Goal: Task Accomplishment & Management: Manage account settings

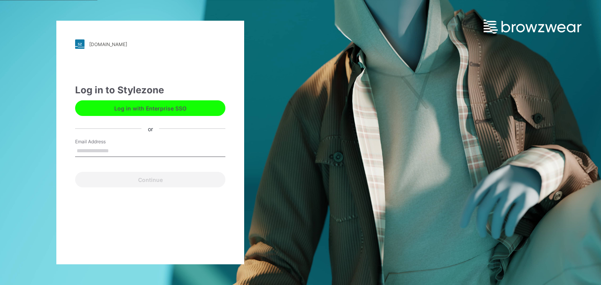
click at [97, 145] on label "Email Address" at bounding box center [102, 141] width 55 height 7
click at [97, 145] on input "Email Address" at bounding box center [150, 151] width 150 height 12
type input "**********"
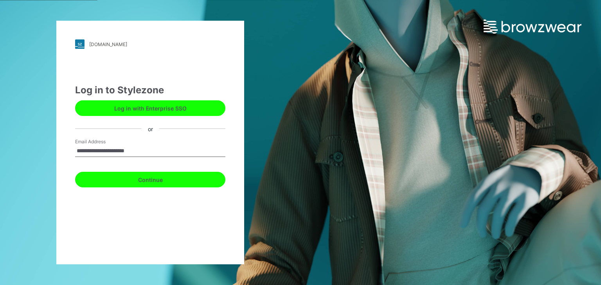
click at [150, 181] on button "Continue" at bounding box center [150, 180] width 150 height 16
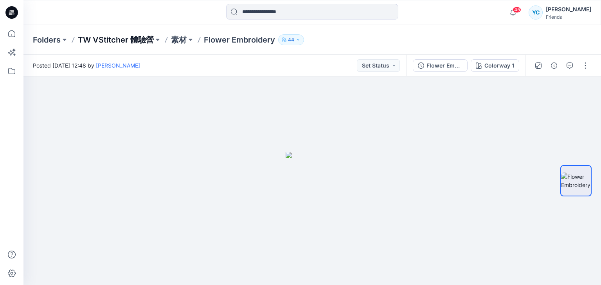
click at [140, 37] on p "TW VStitcher 體驗營" at bounding box center [116, 39] width 76 height 11
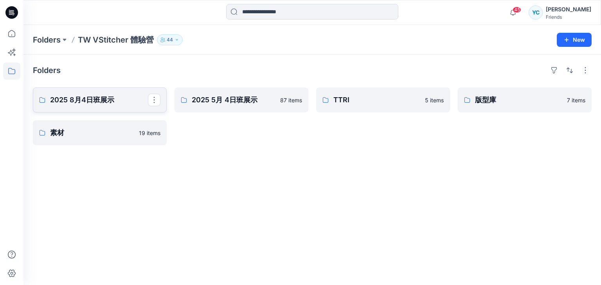
click at [122, 99] on p "2025 8月4日班展示" at bounding box center [99, 100] width 98 height 11
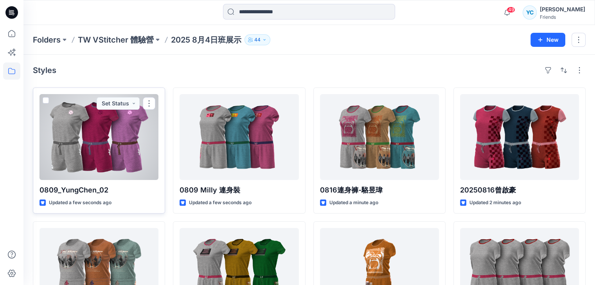
click at [95, 133] on div at bounding box center [98, 137] width 119 height 86
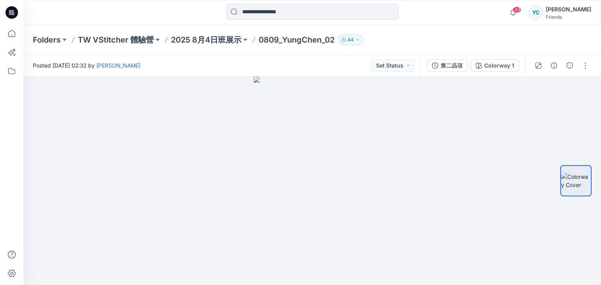
click at [300, 38] on p "0809_YungChen_02" at bounding box center [297, 39] width 76 height 11
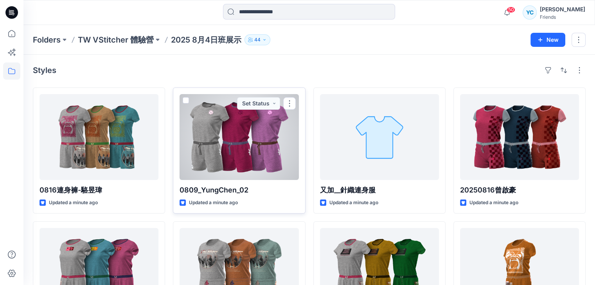
click at [251, 194] on p "0809_YungChen_02" at bounding box center [239, 190] width 119 height 11
click at [223, 161] on div at bounding box center [239, 137] width 119 height 86
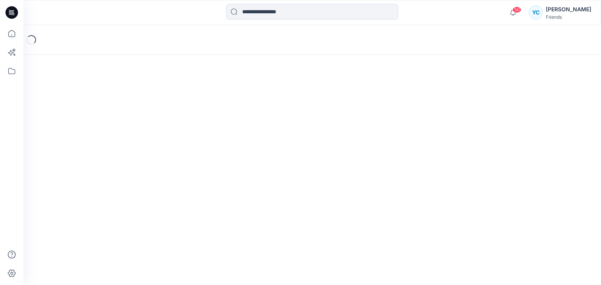
click at [223, 161] on div "Loading..." at bounding box center [311, 155] width 577 height 260
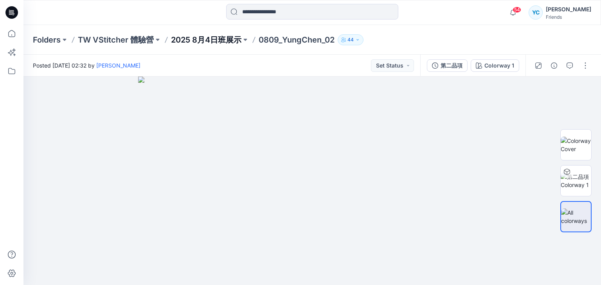
click at [207, 41] on p "2025 8月4日班展示" at bounding box center [206, 39] width 70 height 11
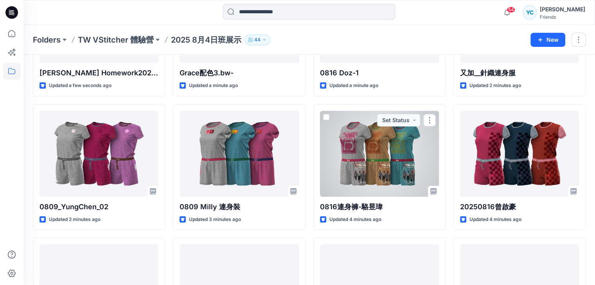
scroll to position [156, 0]
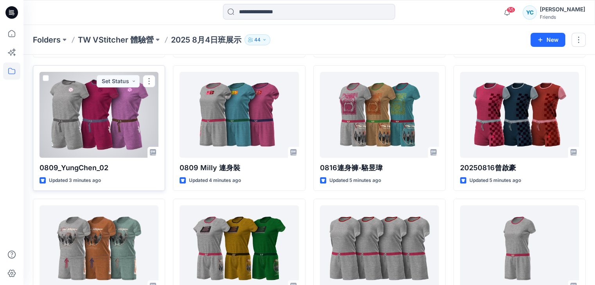
click at [120, 111] on div at bounding box center [98, 115] width 119 height 86
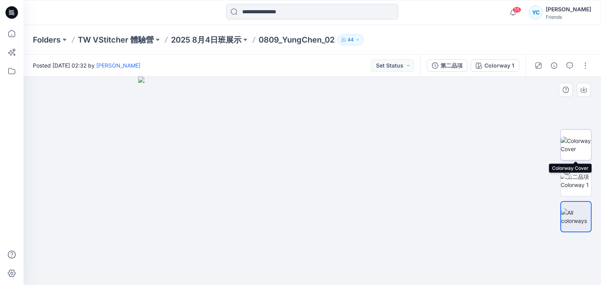
click at [569, 144] on img at bounding box center [575, 145] width 31 height 16
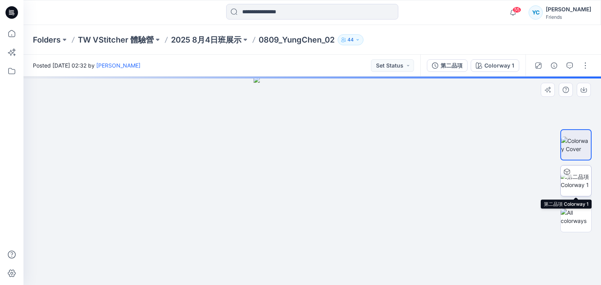
click at [579, 181] on img at bounding box center [575, 181] width 31 height 16
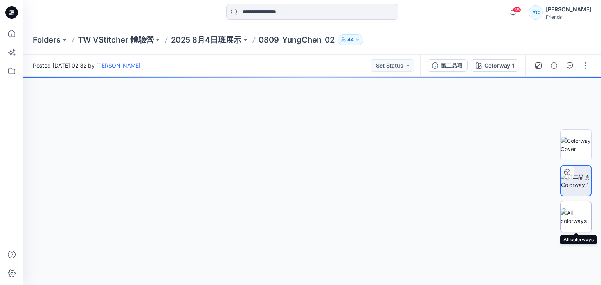
click at [576, 220] on img at bounding box center [575, 217] width 31 height 16
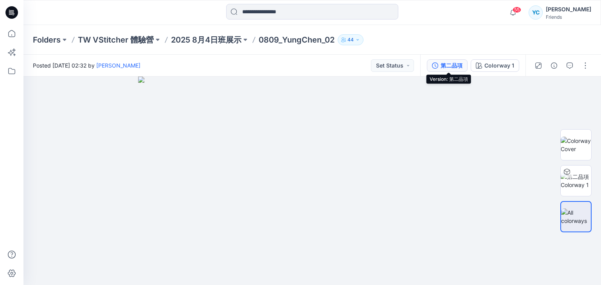
click at [455, 71] on button "第二品項" at bounding box center [447, 65] width 41 height 13
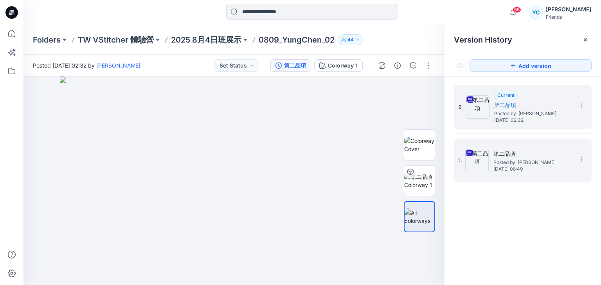
click at [550, 167] on span "Saturday, August 09, 2025 08:49" at bounding box center [532, 169] width 78 height 5
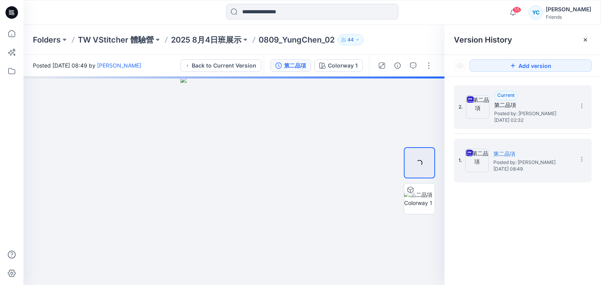
click at [525, 109] on h5 "第二品項" at bounding box center [533, 105] width 78 height 9
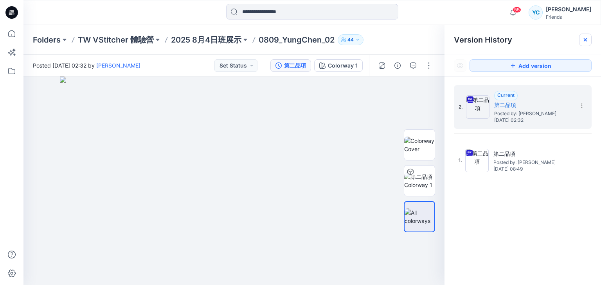
click at [589, 41] on div at bounding box center [585, 40] width 13 height 13
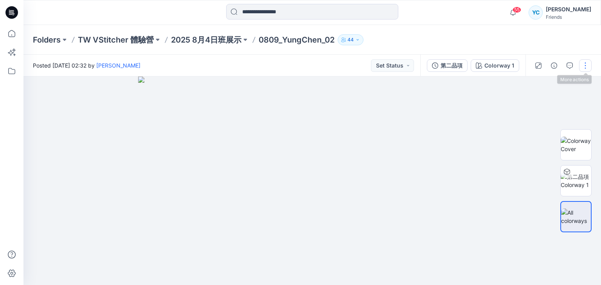
click at [582, 63] on button "button" at bounding box center [585, 65] width 13 height 13
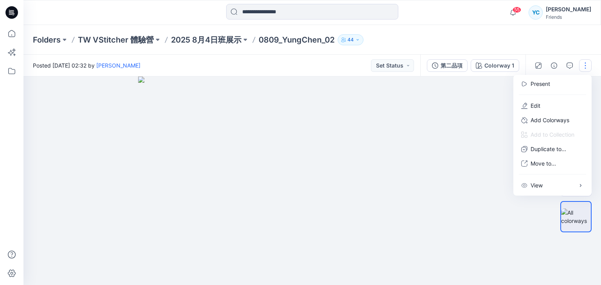
click at [490, 87] on div at bounding box center [311, 181] width 577 height 209
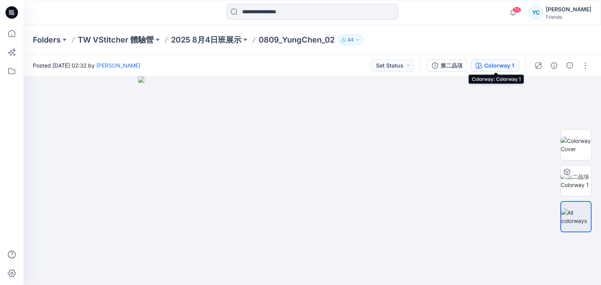
click at [496, 67] on div "Colorway 1" at bounding box center [499, 65] width 30 height 9
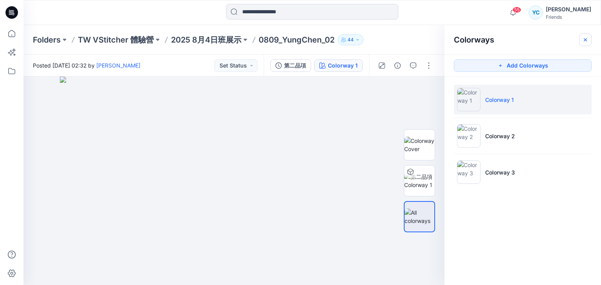
click at [580, 41] on button "button" at bounding box center [585, 40] width 13 height 13
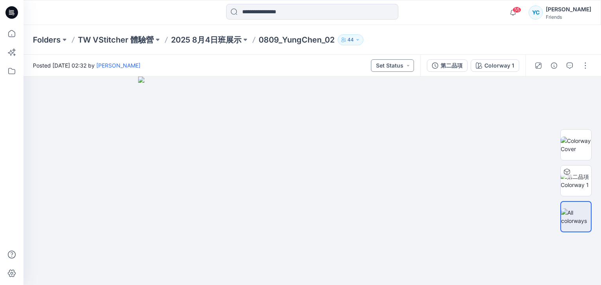
click at [407, 67] on button "Set Status" at bounding box center [392, 65] width 43 height 13
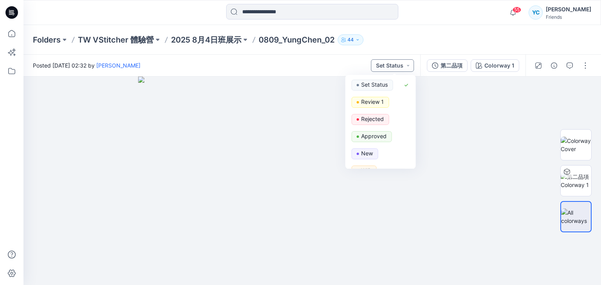
click at [407, 67] on button "Set Status" at bounding box center [392, 65] width 43 height 13
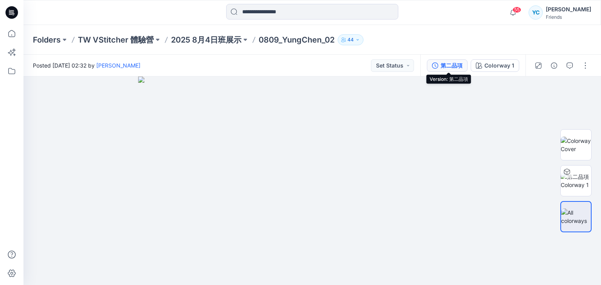
click at [438, 65] on icon "button" at bounding box center [435, 66] width 6 height 6
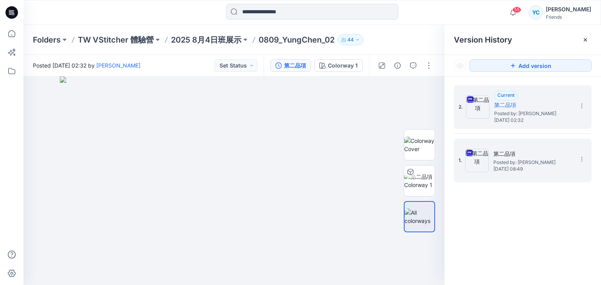
click at [508, 165] on span "Posted by: Yung Chen Huang" at bounding box center [532, 163] width 78 height 8
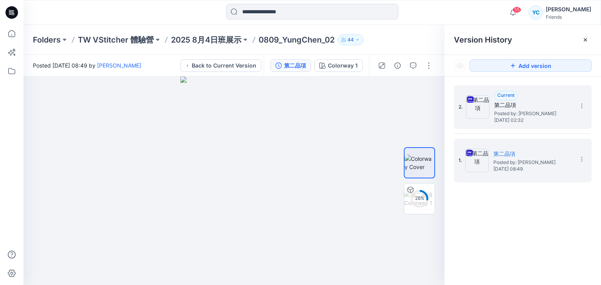
click at [518, 120] on span "Saturday, August 16, 2025 02:32" at bounding box center [533, 120] width 78 height 5
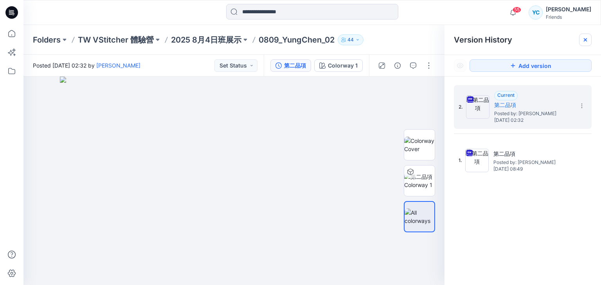
click at [585, 37] on icon at bounding box center [585, 40] width 6 height 6
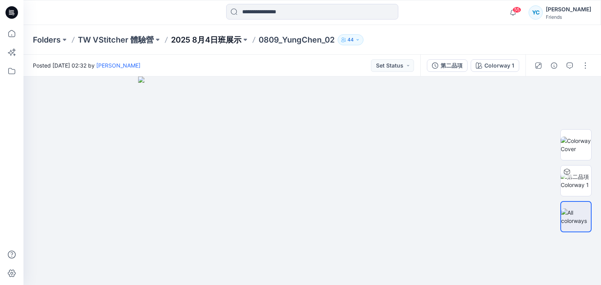
click at [206, 39] on p "2025 8月4日班展示" at bounding box center [206, 39] width 70 height 11
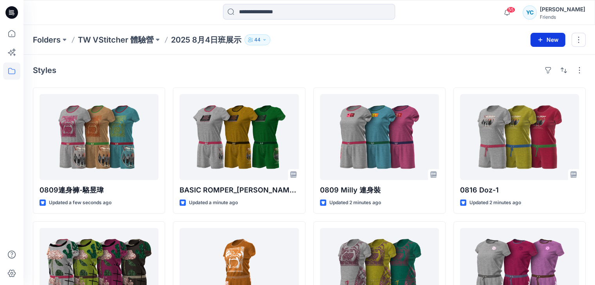
click at [549, 41] on button "New" at bounding box center [547, 40] width 35 height 14
click at [524, 61] on p "New Style" at bounding box center [523, 58] width 26 height 9
click at [551, 47] on div "Folders TW VStitcher 體驗營 2025 8月4日班展示 44 New" at bounding box center [308, 40] width 571 height 30
click at [550, 42] on button "New" at bounding box center [547, 40] width 35 height 14
click at [516, 75] on p "New Folder" at bounding box center [524, 74] width 29 height 8
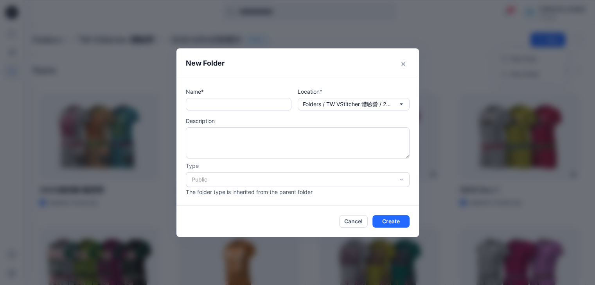
click at [406, 177] on div "Public" at bounding box center [298, 179] width 224 height 15
click at [405, 169] on p "Type" at bounding box center [298, 166] width 224 height 8
click at [380, 104] on p "Folders / TW VStitcher 體驗營 / 2025 8月4日班展示" at bounding box center [348, 104] width 90 height 9
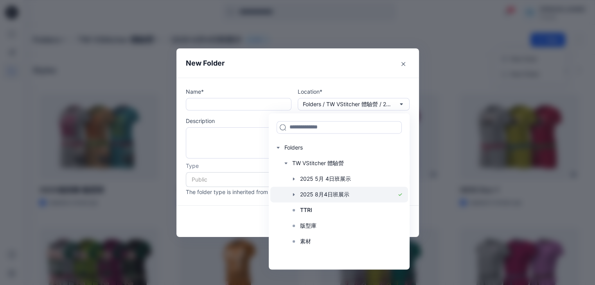
click at [327, 194] on div at bounding box center [339, 195] width 138 height 16
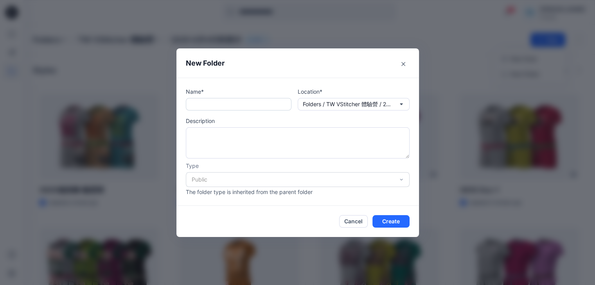
click at [241, 102] on input "text" at bounding box center [239, 104] width 106 height 13
type input "*********"
click at [417, 171] on div "Name* ********* Location* Folders / TW VStitcher 體驗營 / 2025 8月4日班展示 Description…" at bounding box center [297, 142] width 242 height 128
click at [398, 222] on button "Create" at bounding box center [390, 221] width 37 height 13
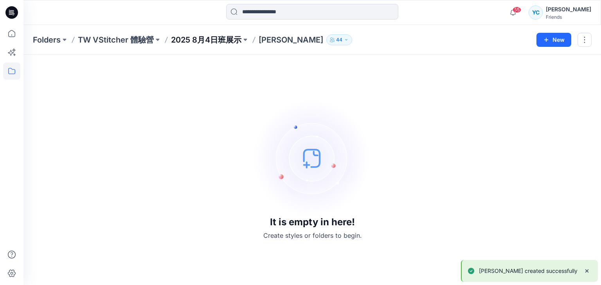
click at [216, 41] on p "2025 8月4日班展示" at bounding box center [206, 39] width 70 height 11
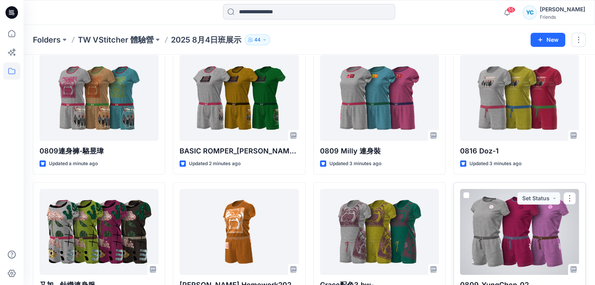
scroll to position [117, 0]
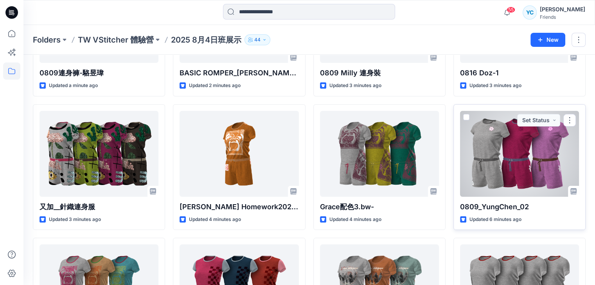
click at [464, 119] on span at bounding box center [466, 117] width 6 height 6
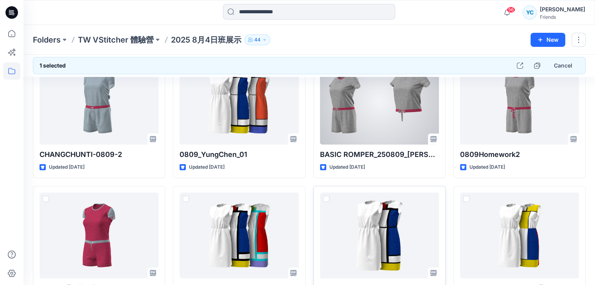
scroll to position [532, 0]
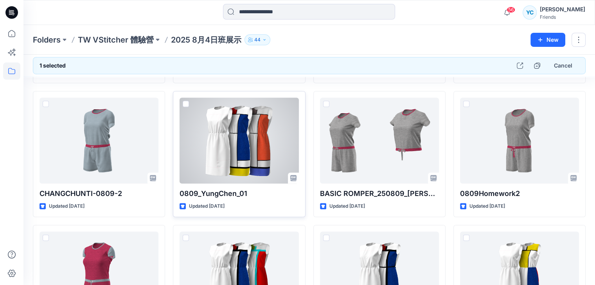
click at [183, 102] on span at bounding box center [186, 104] width 6 height 6
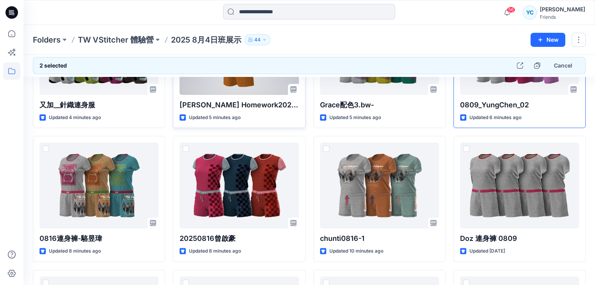
scroll to position [102, 0]
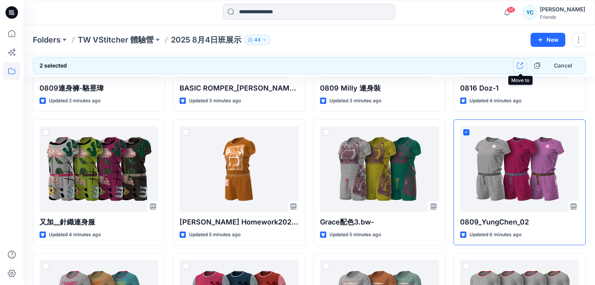
click at [519, 66] on icon "button" at bounding box center [520, 66] width 6 height 6
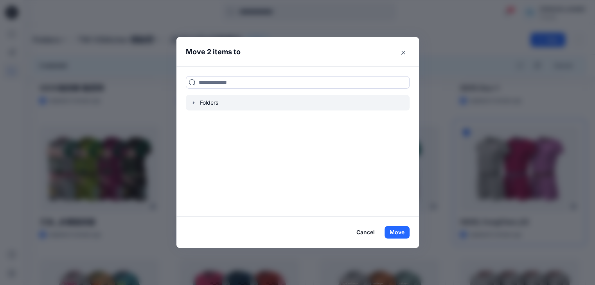
click at [198, 106] on div at bounding box center [298, 103] width 224 height 16
click at [193, 103] on icon "button" at bounding box center [193, 103] width 6 height 6
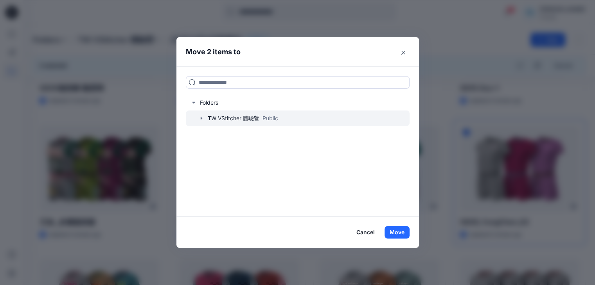
click at [202, 118] on icon "button" at bounding box center [201, 118] width 6 height 6
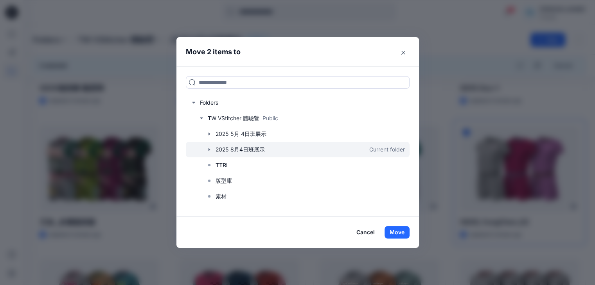
click at [212, 149] on icon "button" at bounding box center [209, 150] width 6 height 6
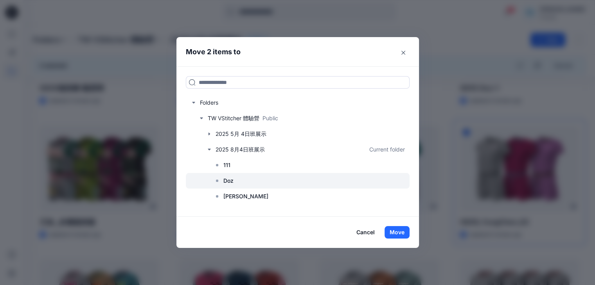
scroll to position [39, 0]
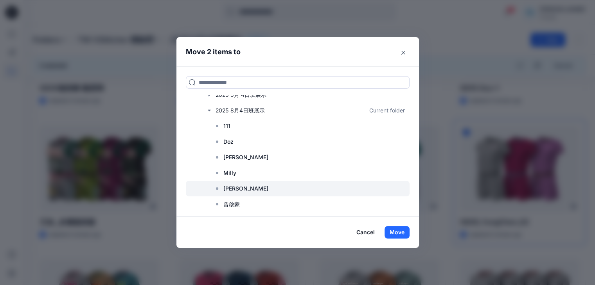
click at [257, 185] on div at bounding box center [298, 189] width 224 height 16
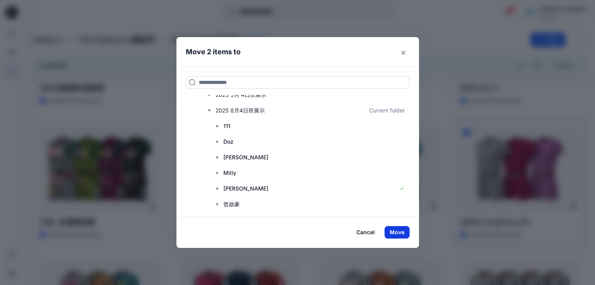
click at [399, 233] on button "Move" at bounding box center [396, 232] width 25 height 13
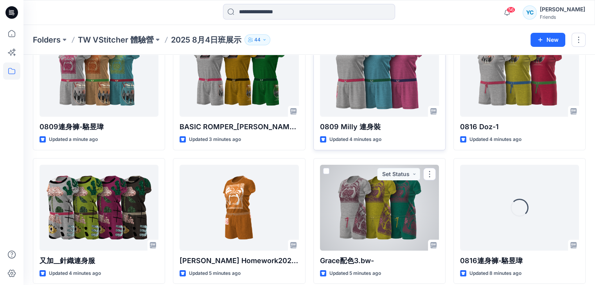
scroll to position [0, 0]
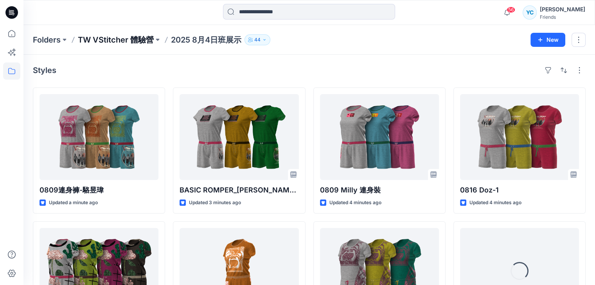
click at [139, 41] on p "TW VStitcher 體驗營" at bounding box center [116, 39] width 76 height 11
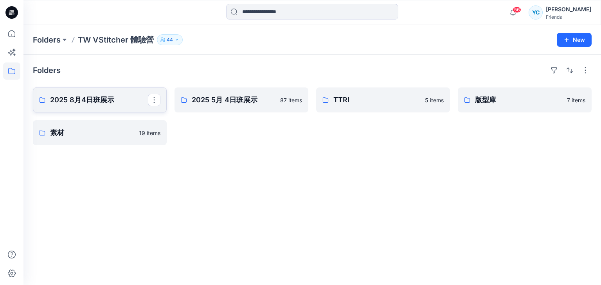
click at [140, 108] on link "2025 8月4日班展示" at bounding box center [100, 100] width 134 height 25
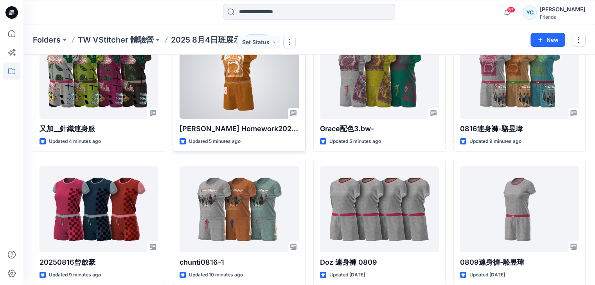
scroll to position [430, 0]
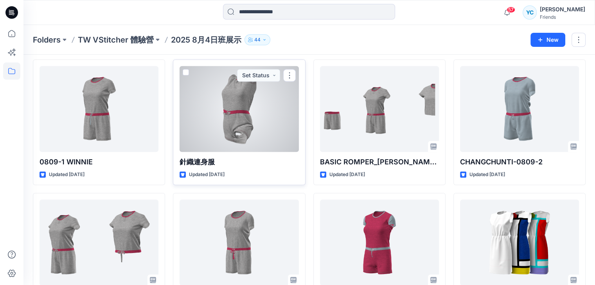
drag, startPoint x: 283, startPoint y: 138, endPoint x: 279, endPoint y: 135, distance: 4.8
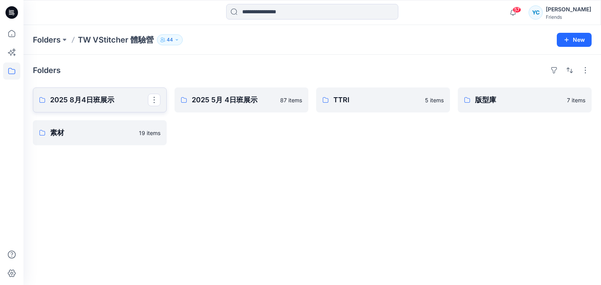
click at [128, 96] on p "2025 8月4日班展示" at bounding box center [99, 100] width 98 height 11
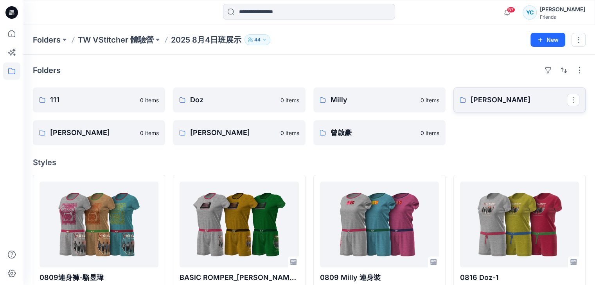
click at [493, 110] on link "[PERSON_NAME]" at bounding box center [519, 100] width 132 height 25
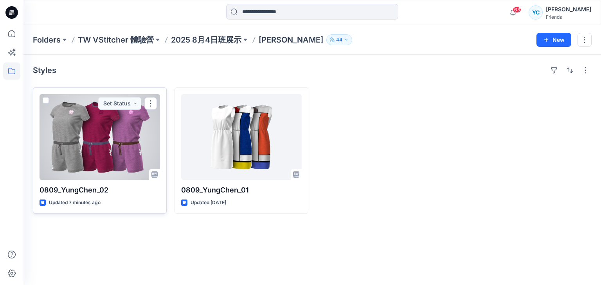
click at [45, 100] on span at bounding box center [46, 100] width 6 height 6
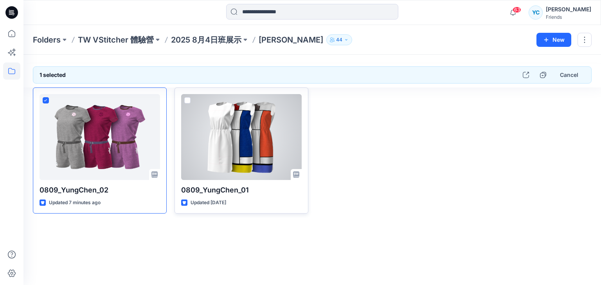
click at [186, 98] on span at bounding box center [187, 100] width 6 height 6
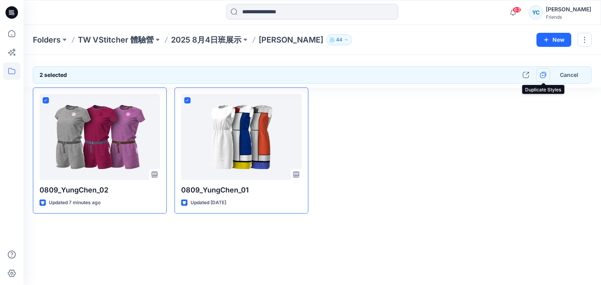
click at [542, 76] on icon "button" at bounding box center [543, 75] width 6 height 6
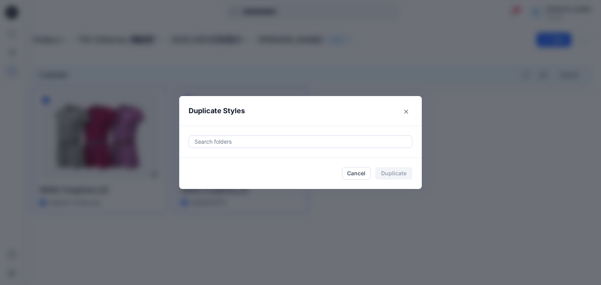
click at [385, 140] on div at bounding box center [301, 141] width 214 height 9
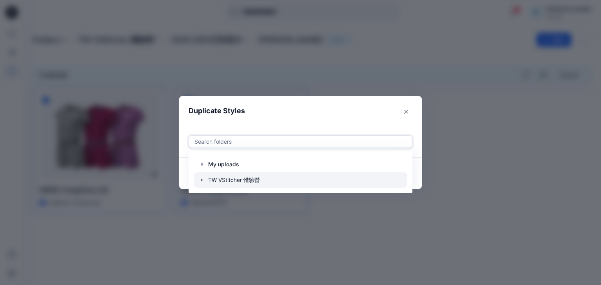
click at [264, 178] on div at bounding box center [300, 180] width 213 height 16
click at [202, 182] on icon "button" at bounding box center [202, 180] width 6 height 6
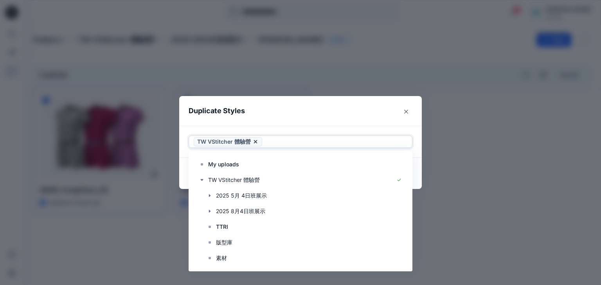
click at [257, 142] on icon at bounding box center [255, 142] width 6 height 6
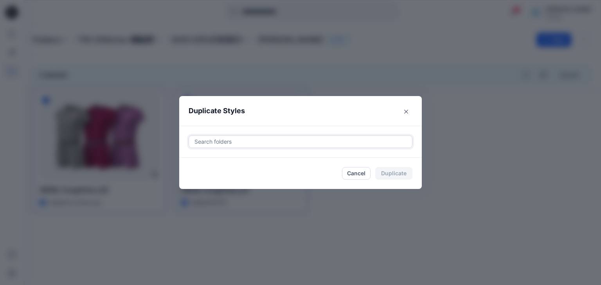
click at [239, 142] on div at bounding box center [301, 141] width 214 height 9
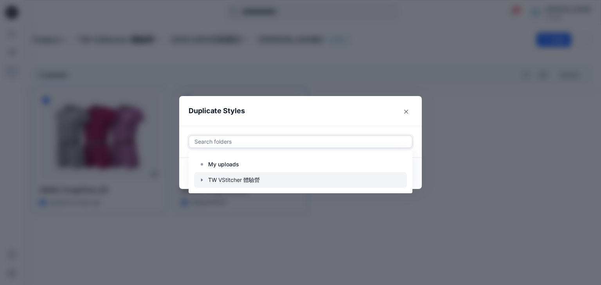
click at [201, 180] on icon "button" at bounding box center [202, 180] width 6 height 6
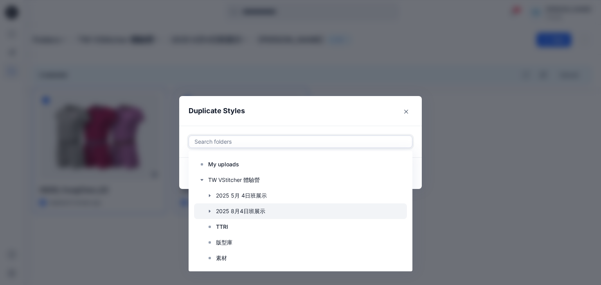
click at [209, 211] on icon "button" at bounding box center [210, 211] width 2 height 3
click at [242, 210] on div at bounding box center [300, 212] width 213 height 16
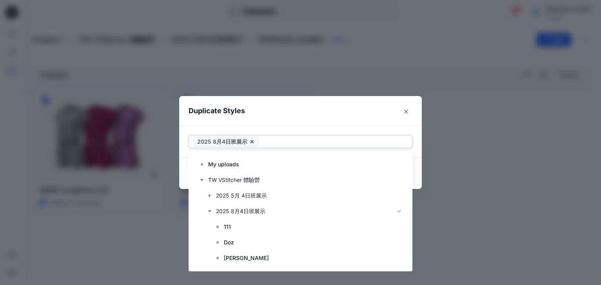
click at [419, 174] on footer "Cancel Duplicate" at bounding box center [300, 173] width 242 height 31
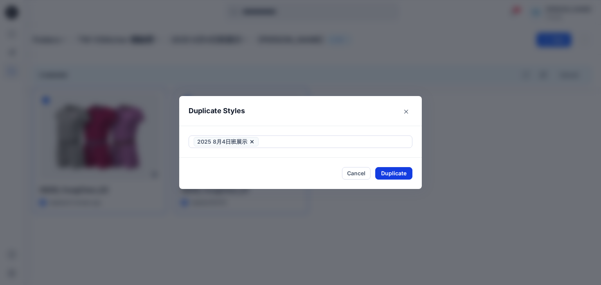
click at [400, 174] on button "Duplicate" at bounding box center [393, 173] width 37 height 13
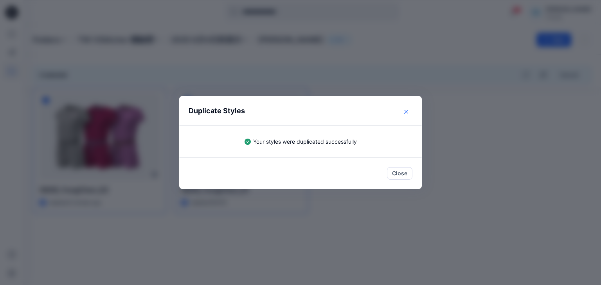
click at [403, 110] on button "Close" at bounding box center [406, 112] width 13 height 13
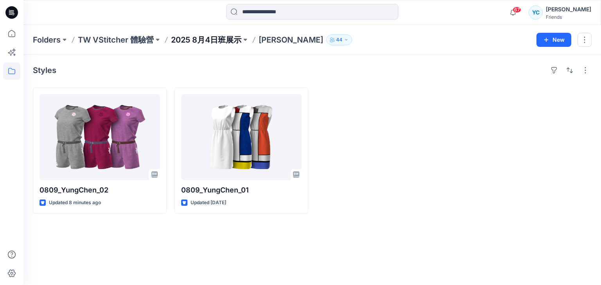
click at [214, 43] on p "2025 8月4日班展示" at bounding box center [206, 39] width 70 height 11
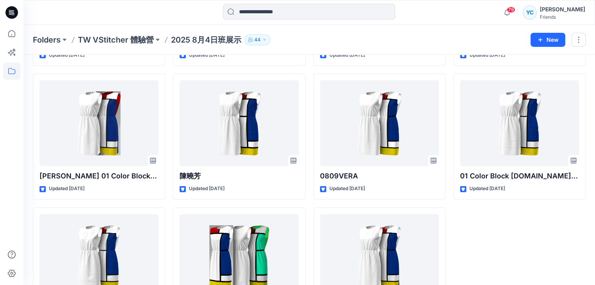
scroll to position [1229, 0]
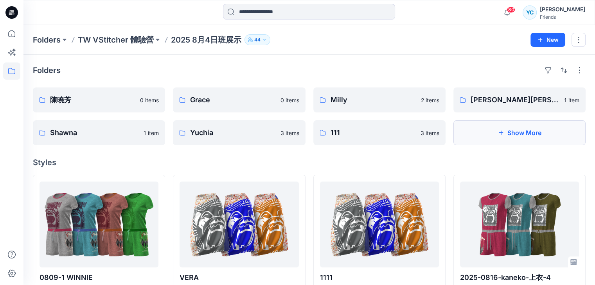
click at [502, 138] on button "Show More" at bounding box center [519, 132] width 132 height 25
